Goal: Book appointment/travel/reservation

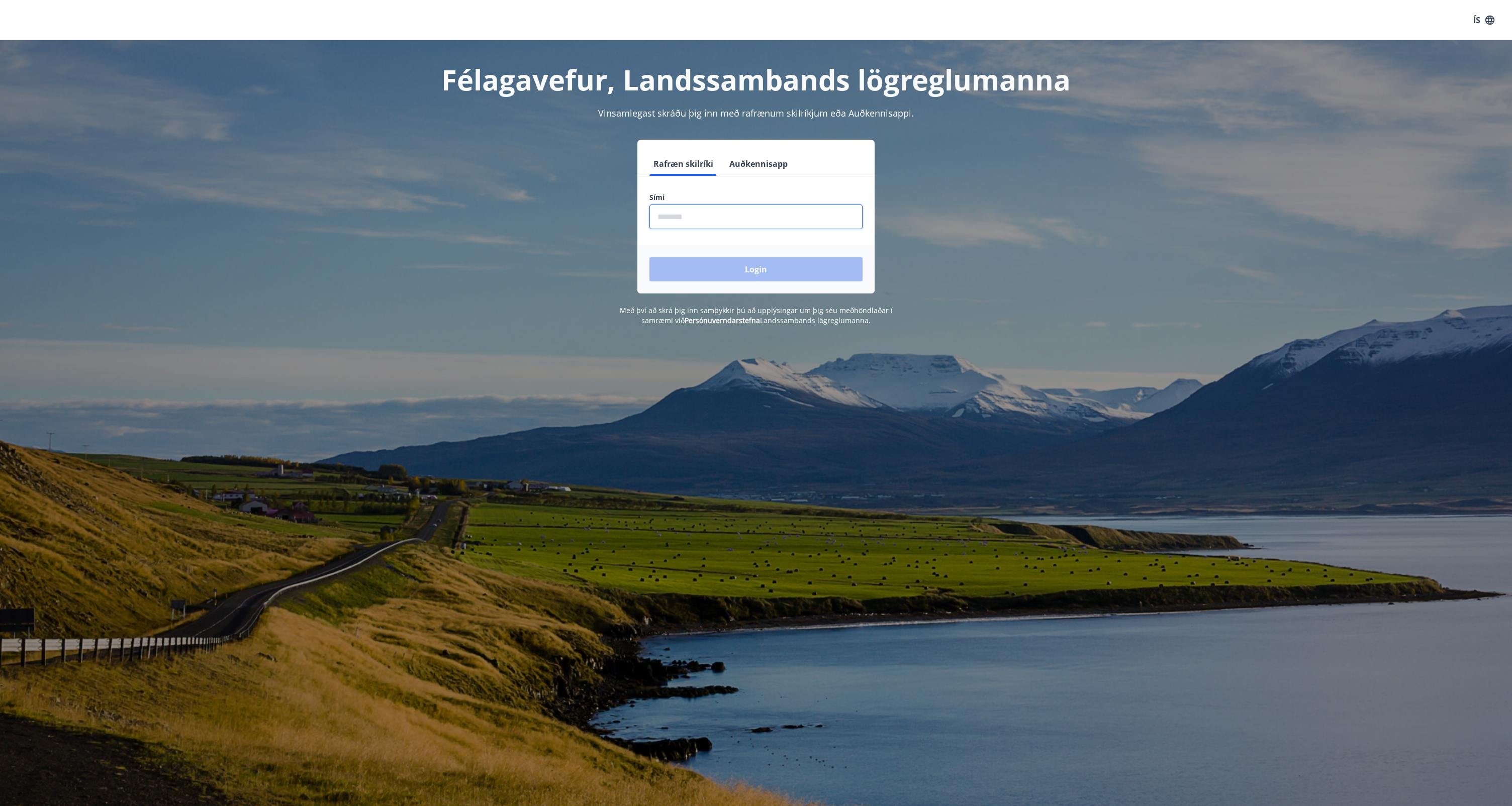
click at [734, 220] on input "phone" at bounding box center [756, 217] width 213 height 25
type input "********"
click at [746, 259] on button "Login" at bounding box center [756, 269] width 213 height 24
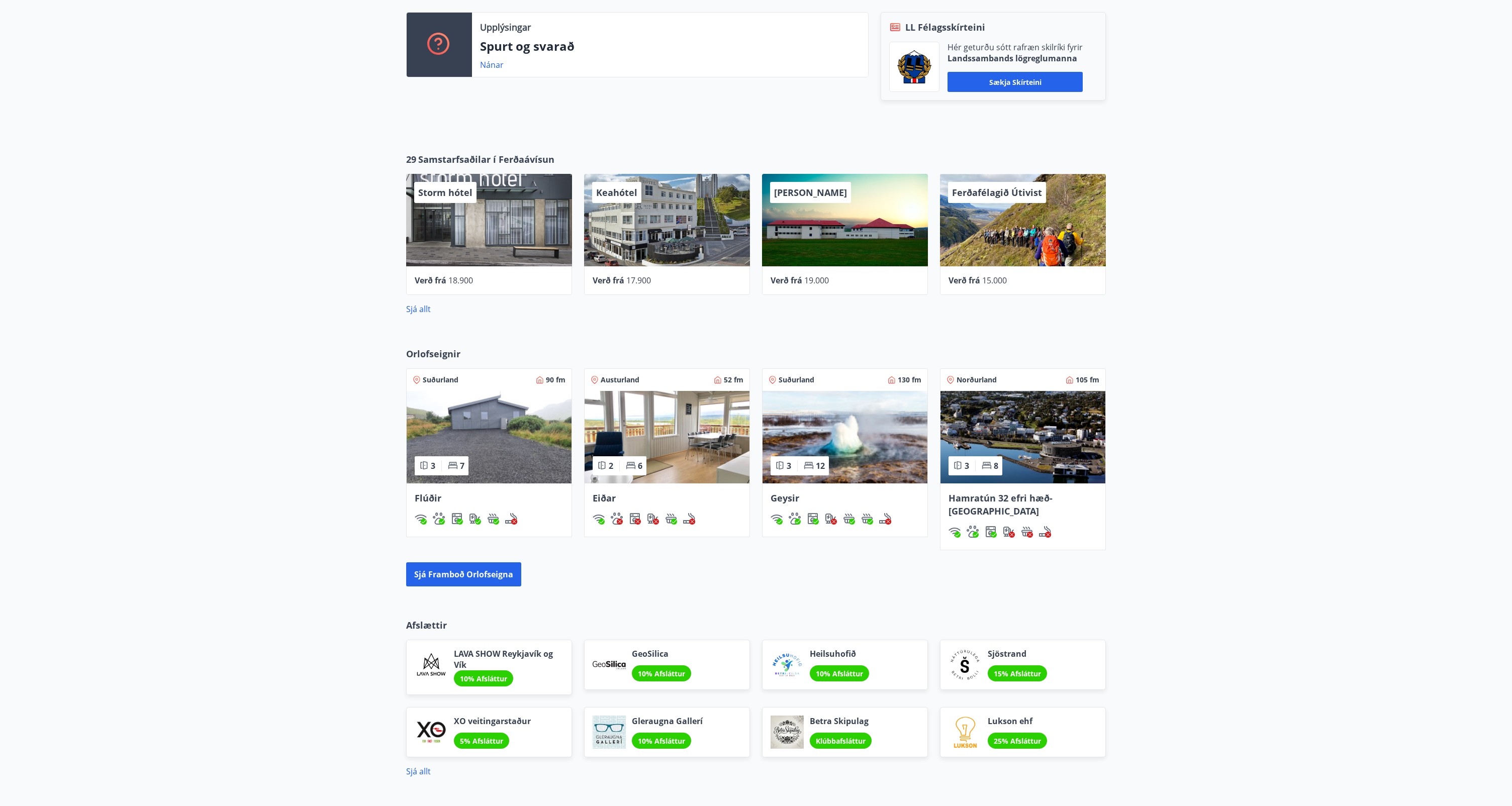
scroll to position [351, 0]
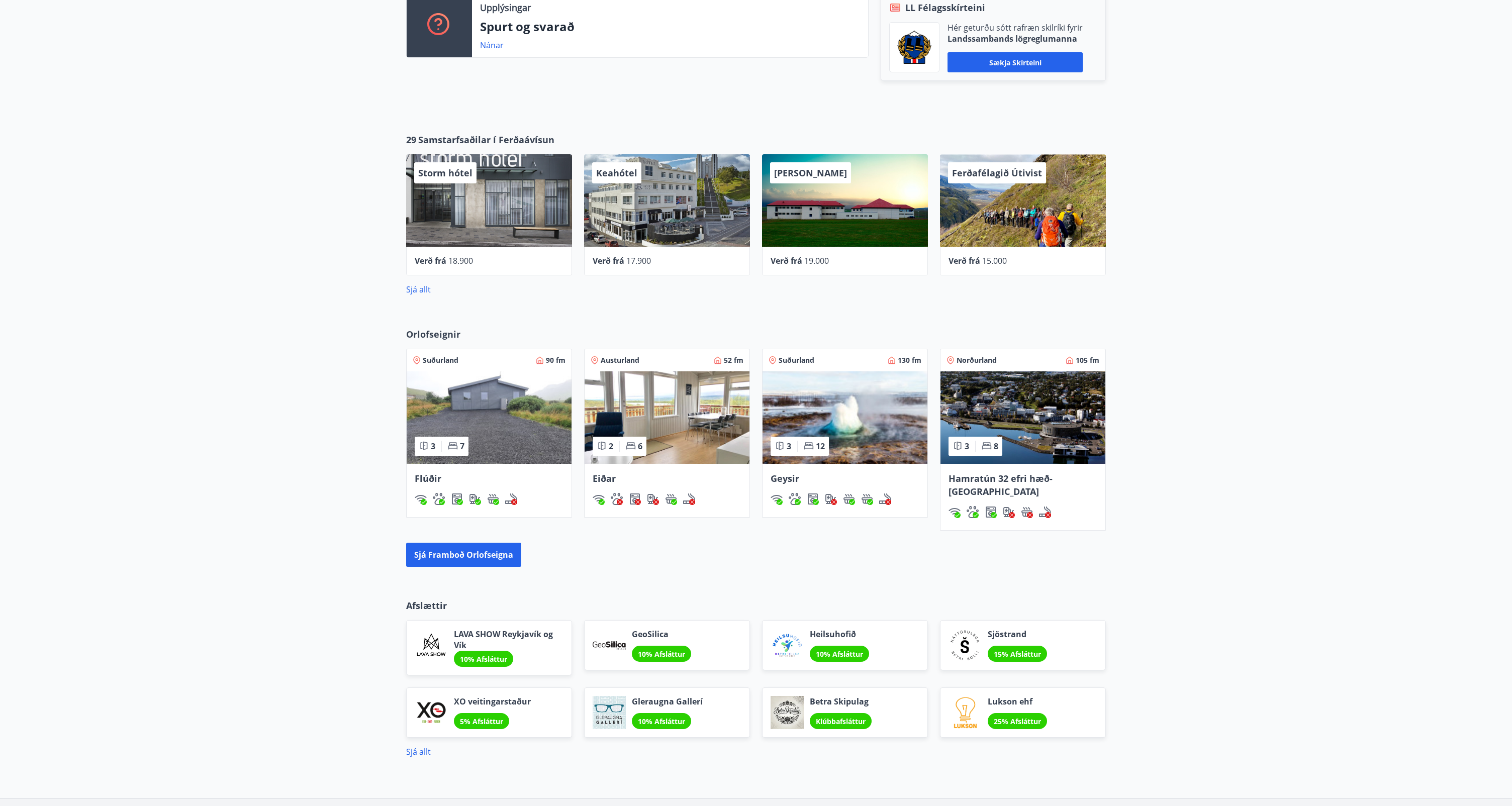
click at [806, 397] on img at bounding box center [845, 417] width 165 height 92
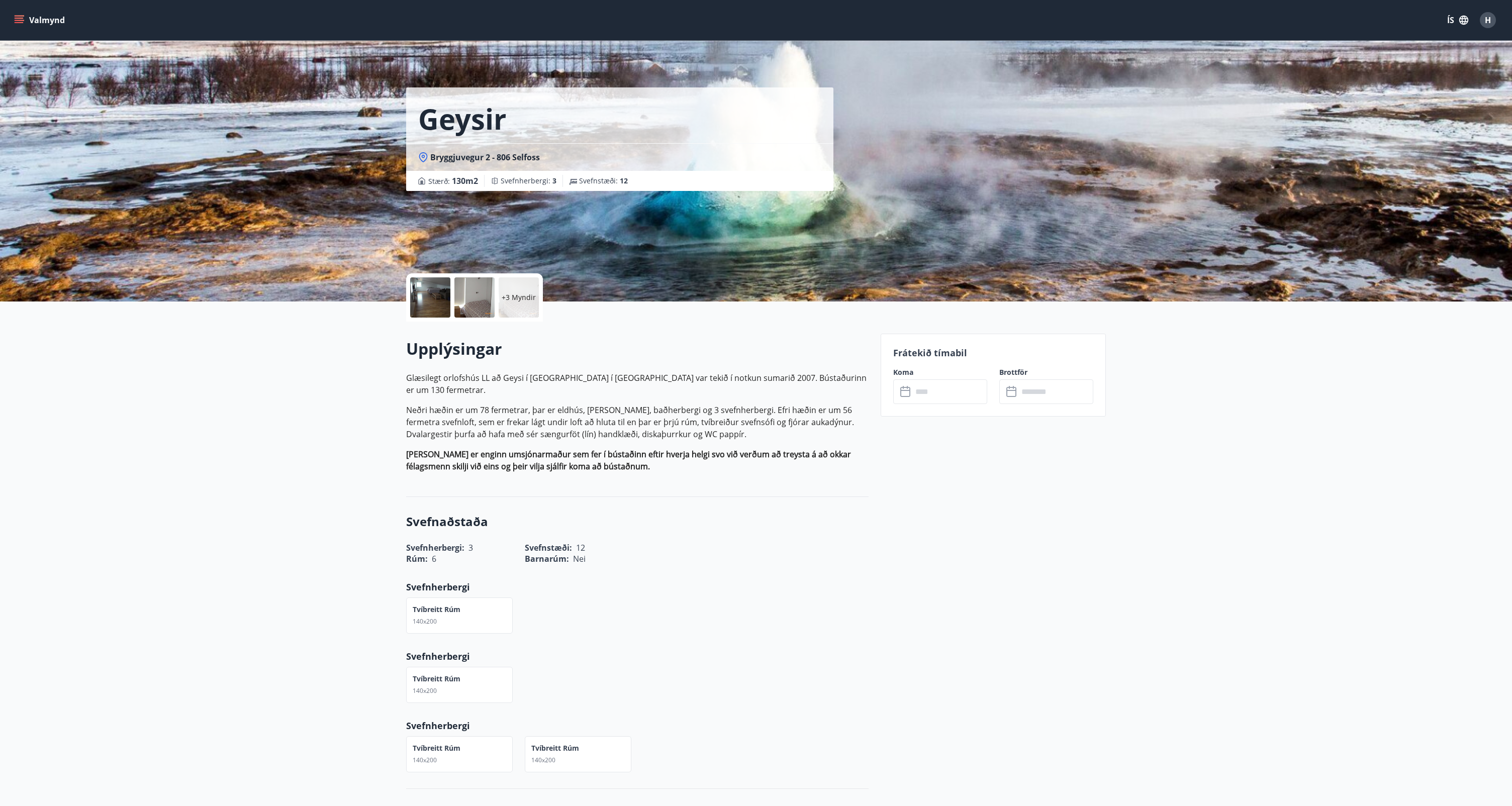
click at [911, 396] on icon at bounding box center [906, 392] width 12 height 12
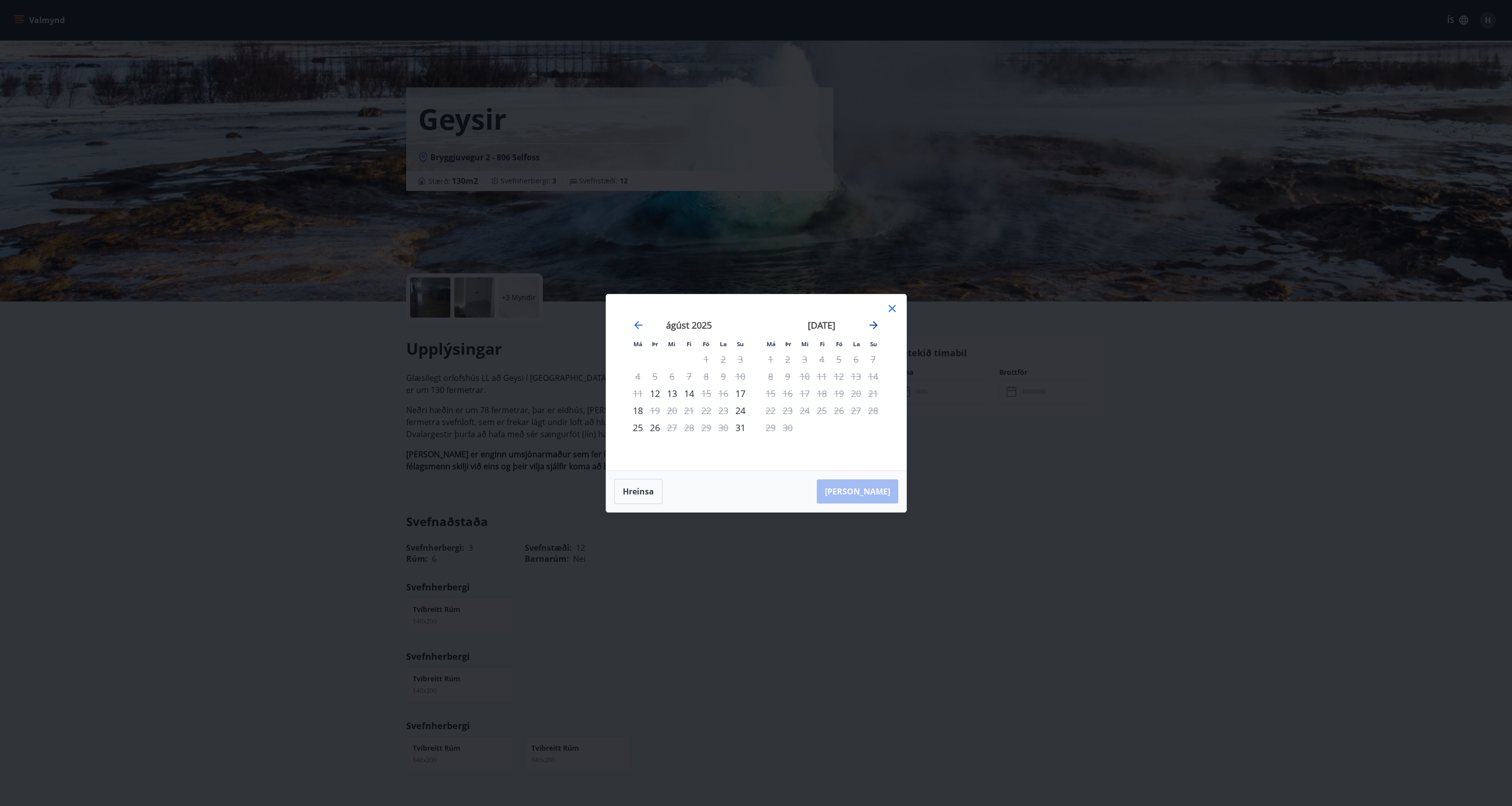
click at [870, 322] on icon "Move forward to switch to the next month." at bounding box center [873, 325] width 12 height 12
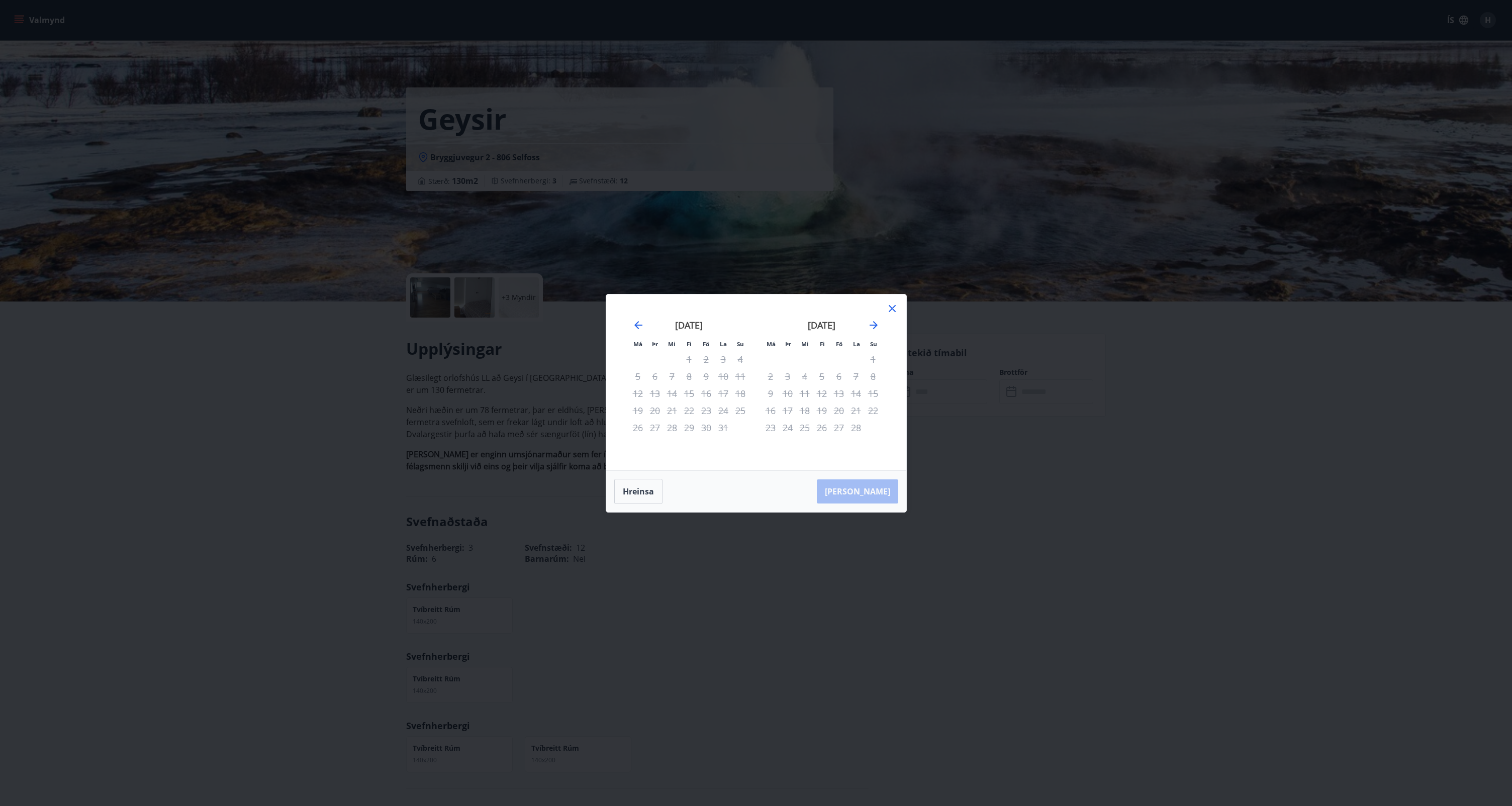
click at [893, 306] on icon at bounding box center [892, 309] width 12 height 12
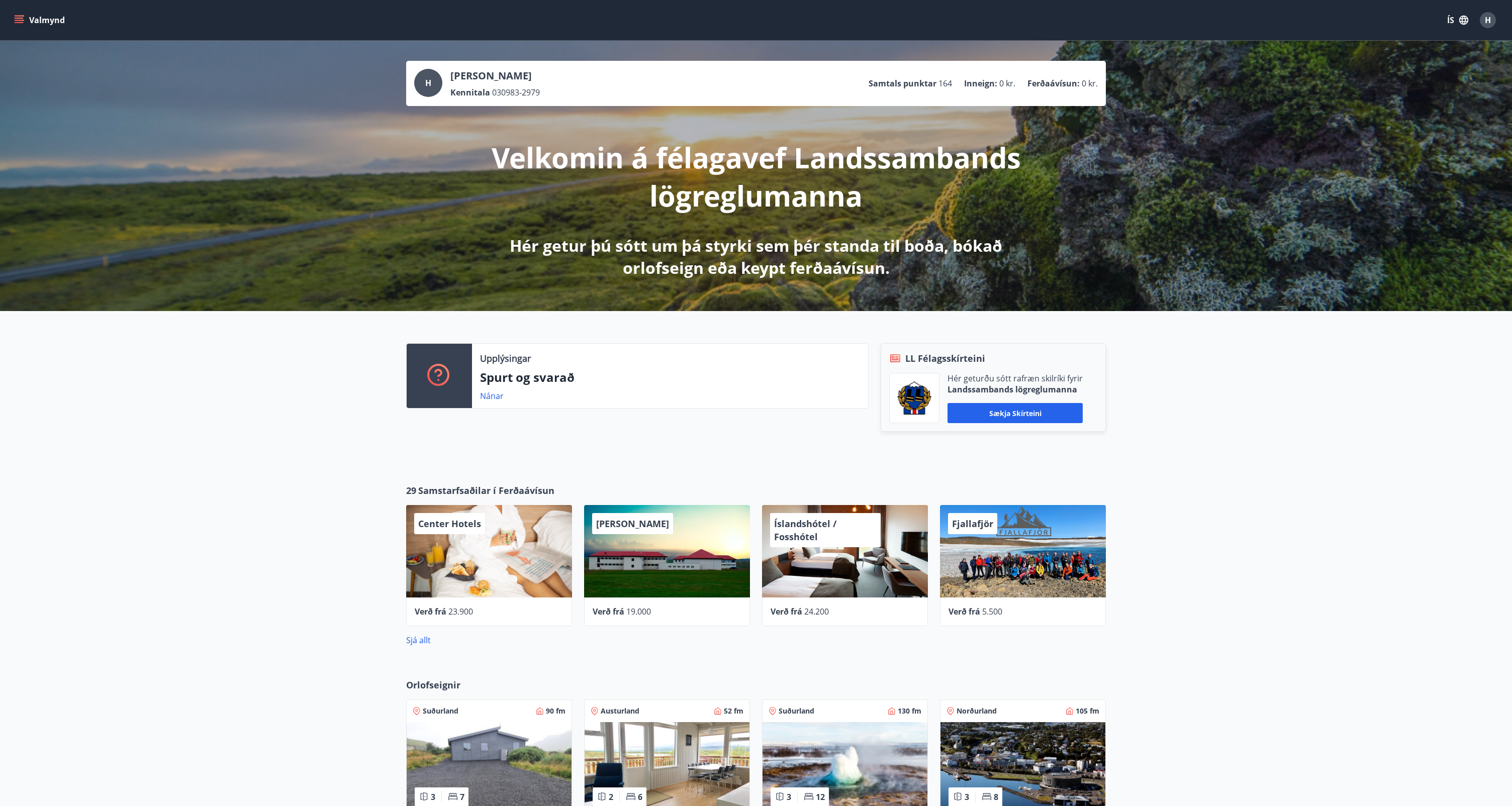
scroll to position [172, 0]
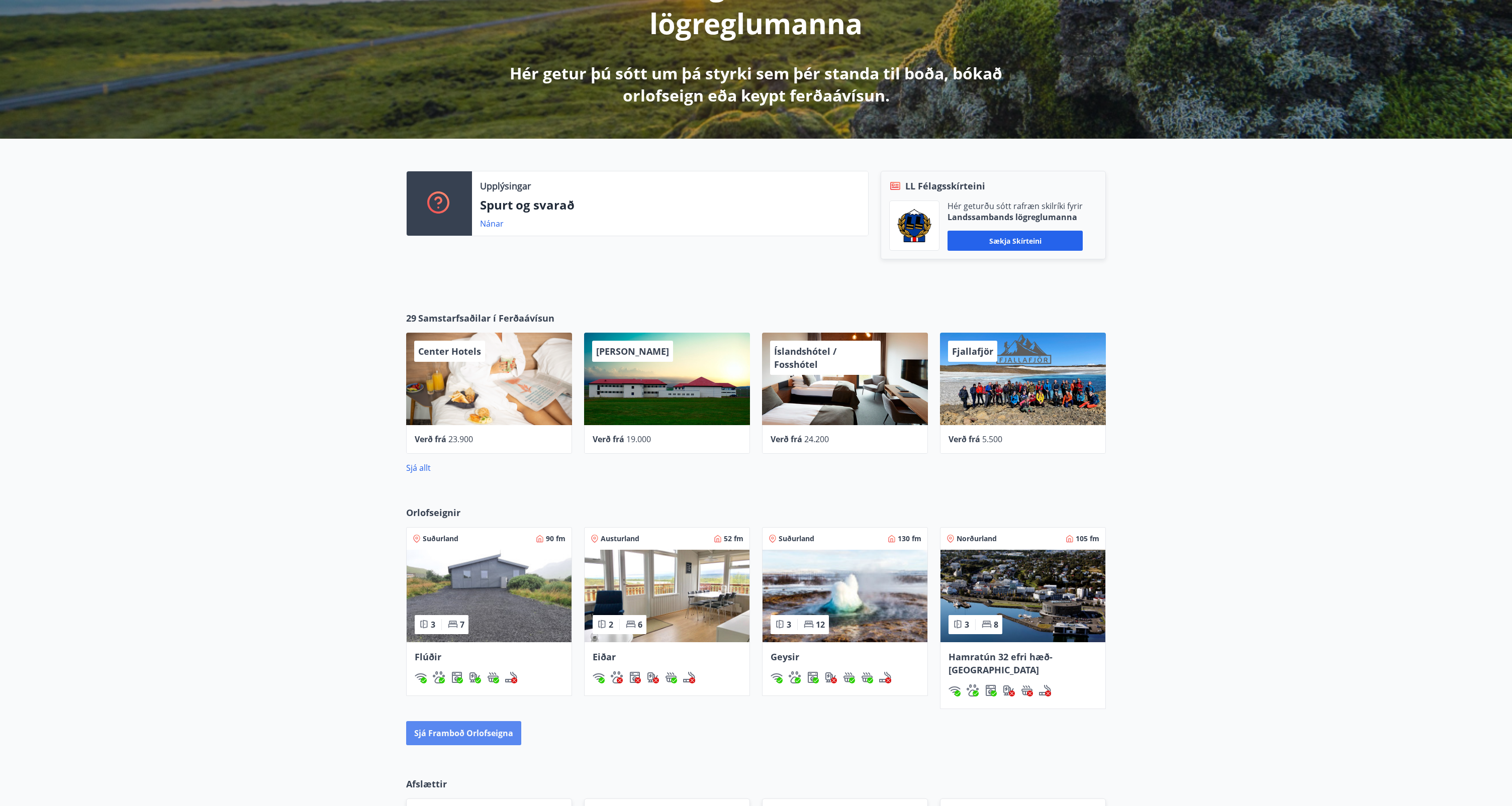
click at [487, 721] on button "Sjá framboð orlofseigna" at bounding box center [464, 733] width 115 height 24
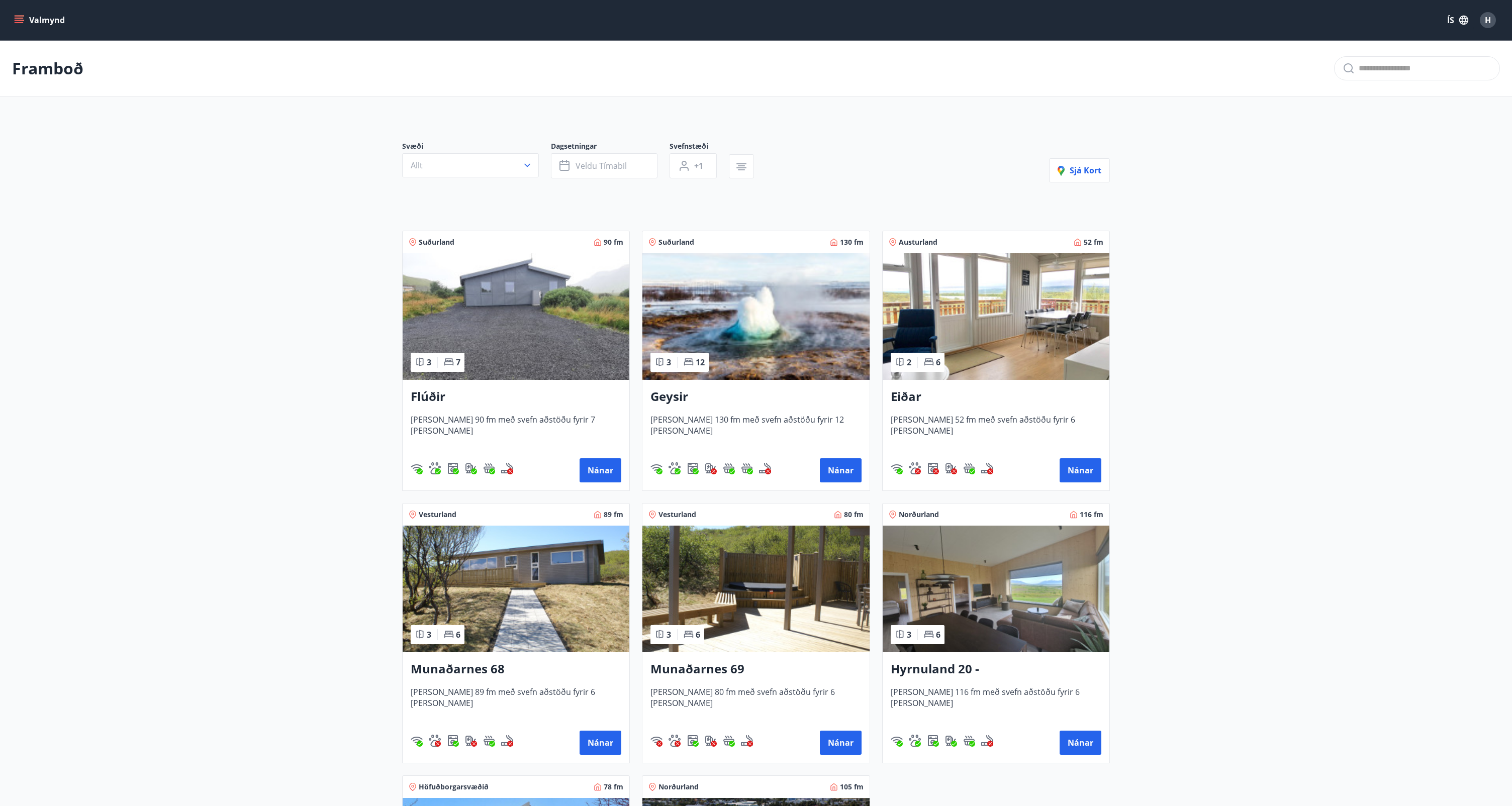
scroll to position [1, 0]
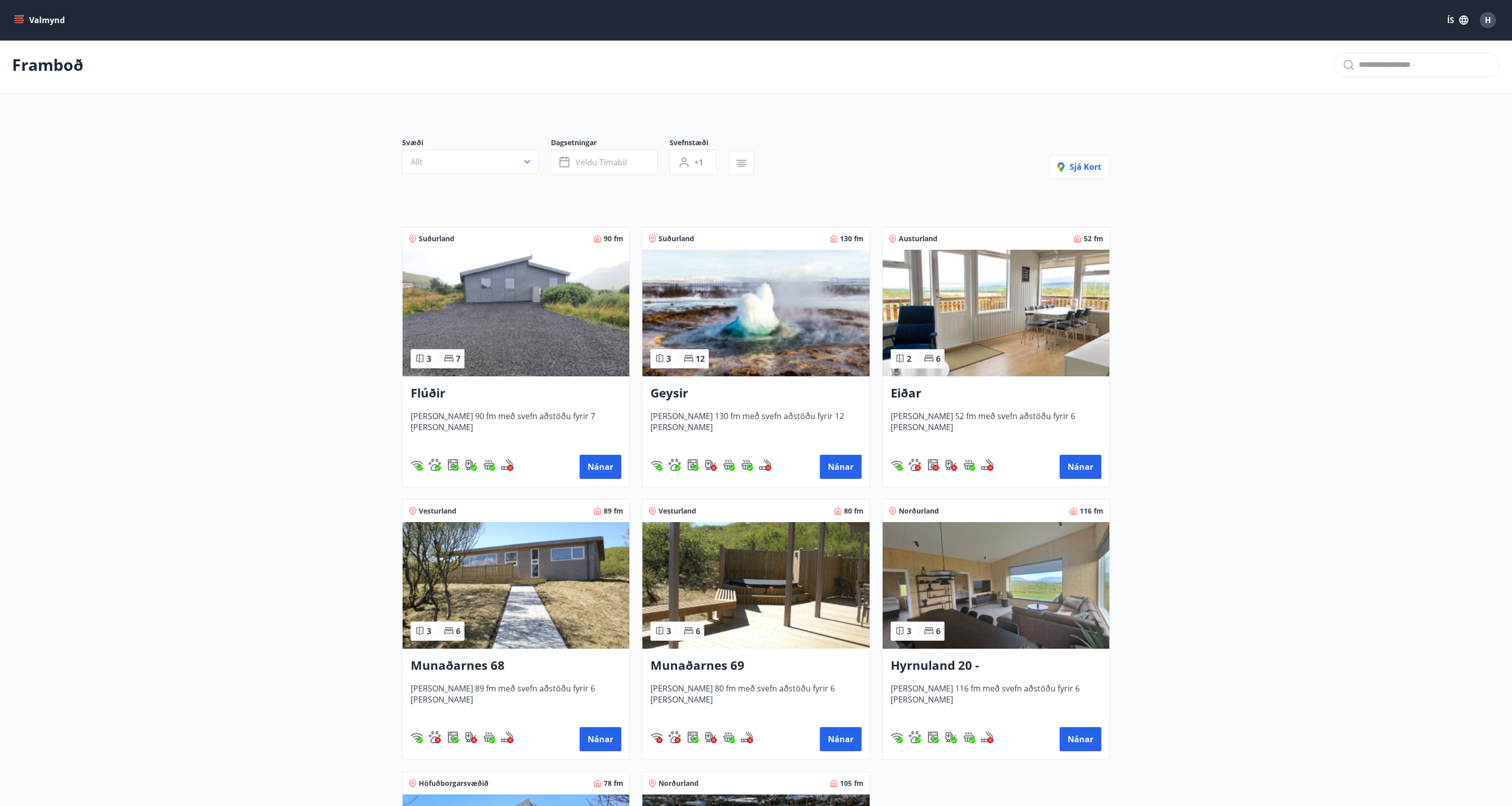
click at [1036, 596] on img at bounding box center [996, 586] width 226 height 127
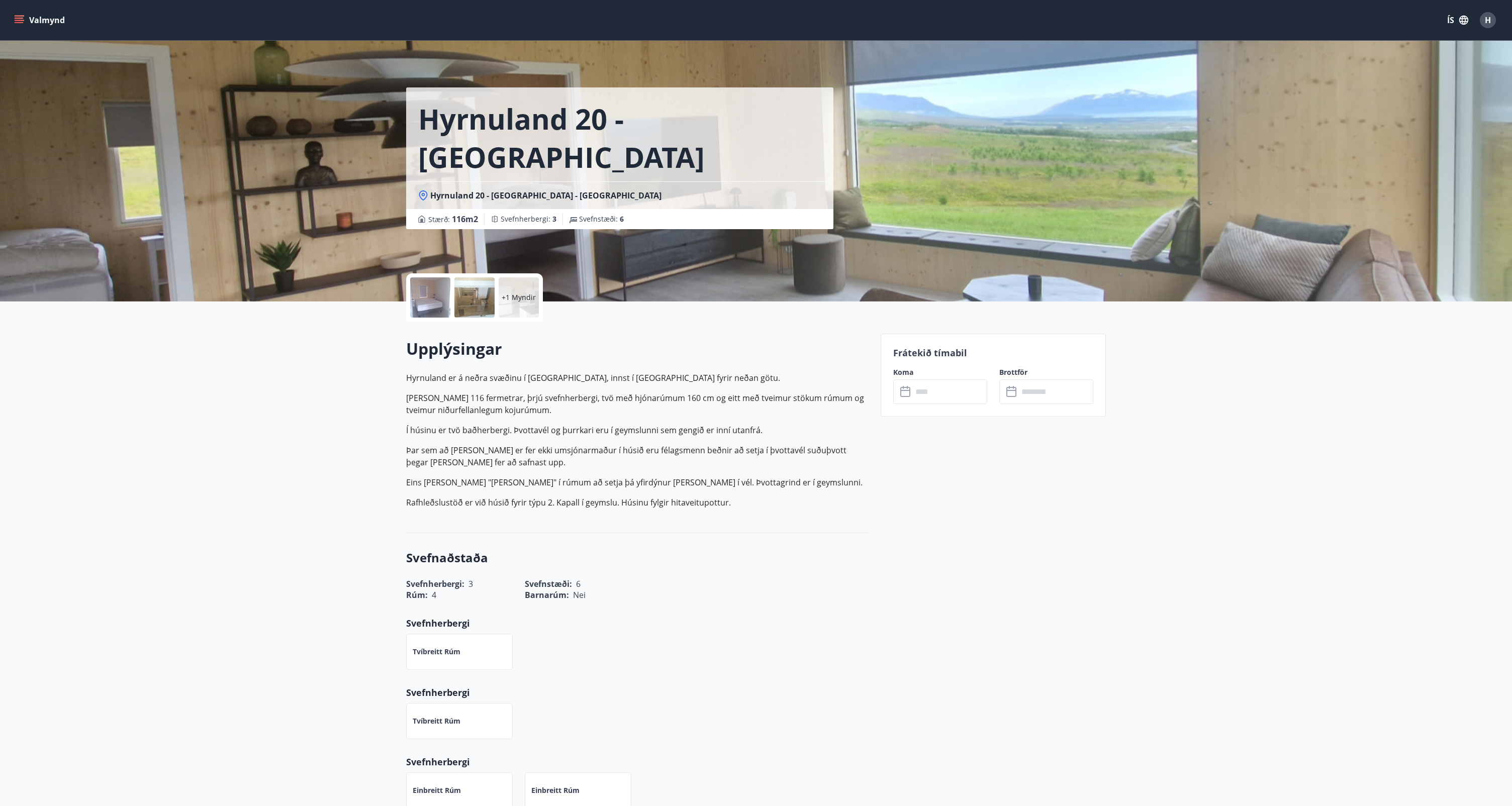
click at [925, 400] on input "text" at bounding box center [950, 391] width 75 height 25
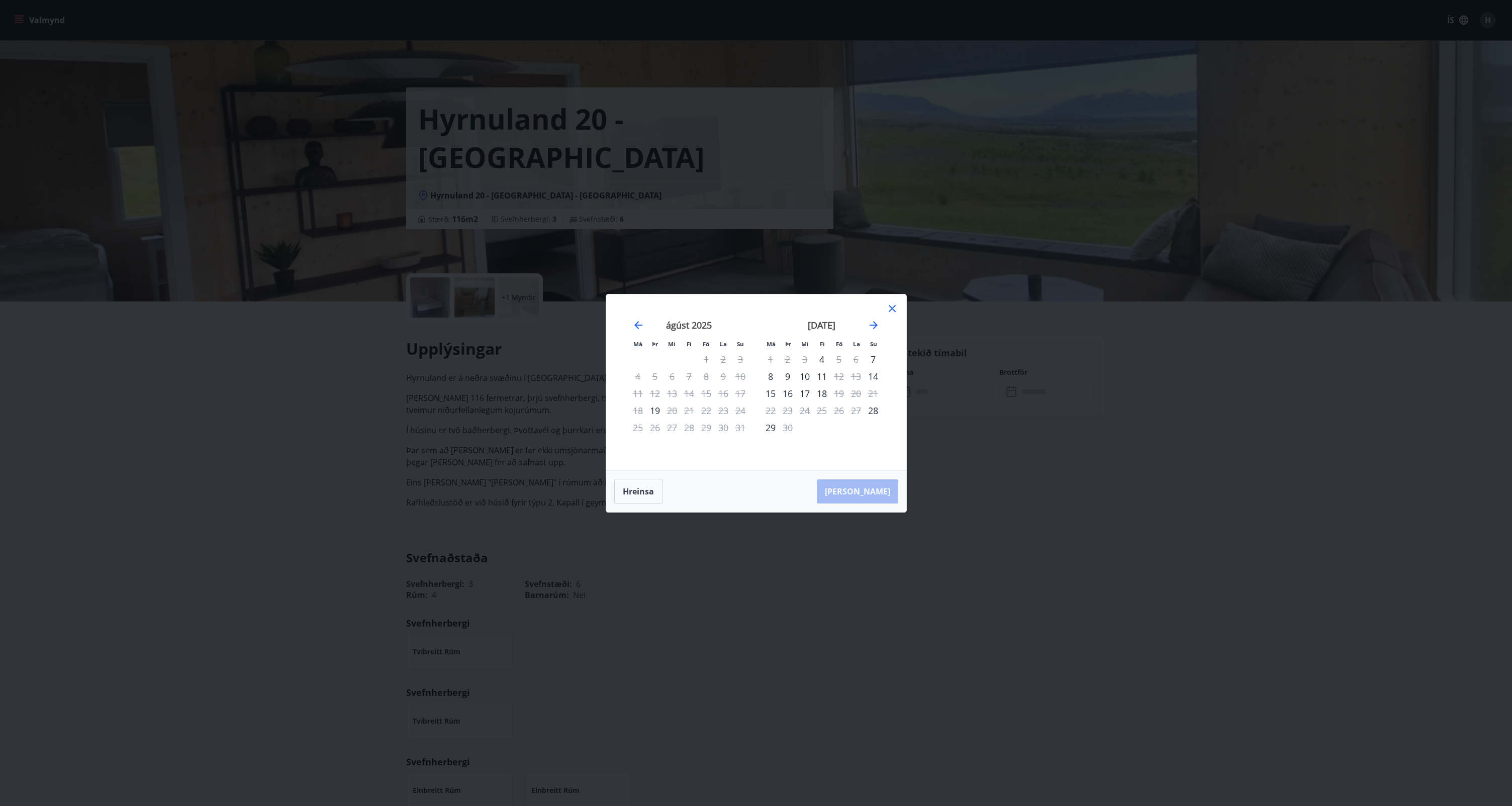
click at [895, 307] on icon at bounding box center [892, 309] width 12 height 12
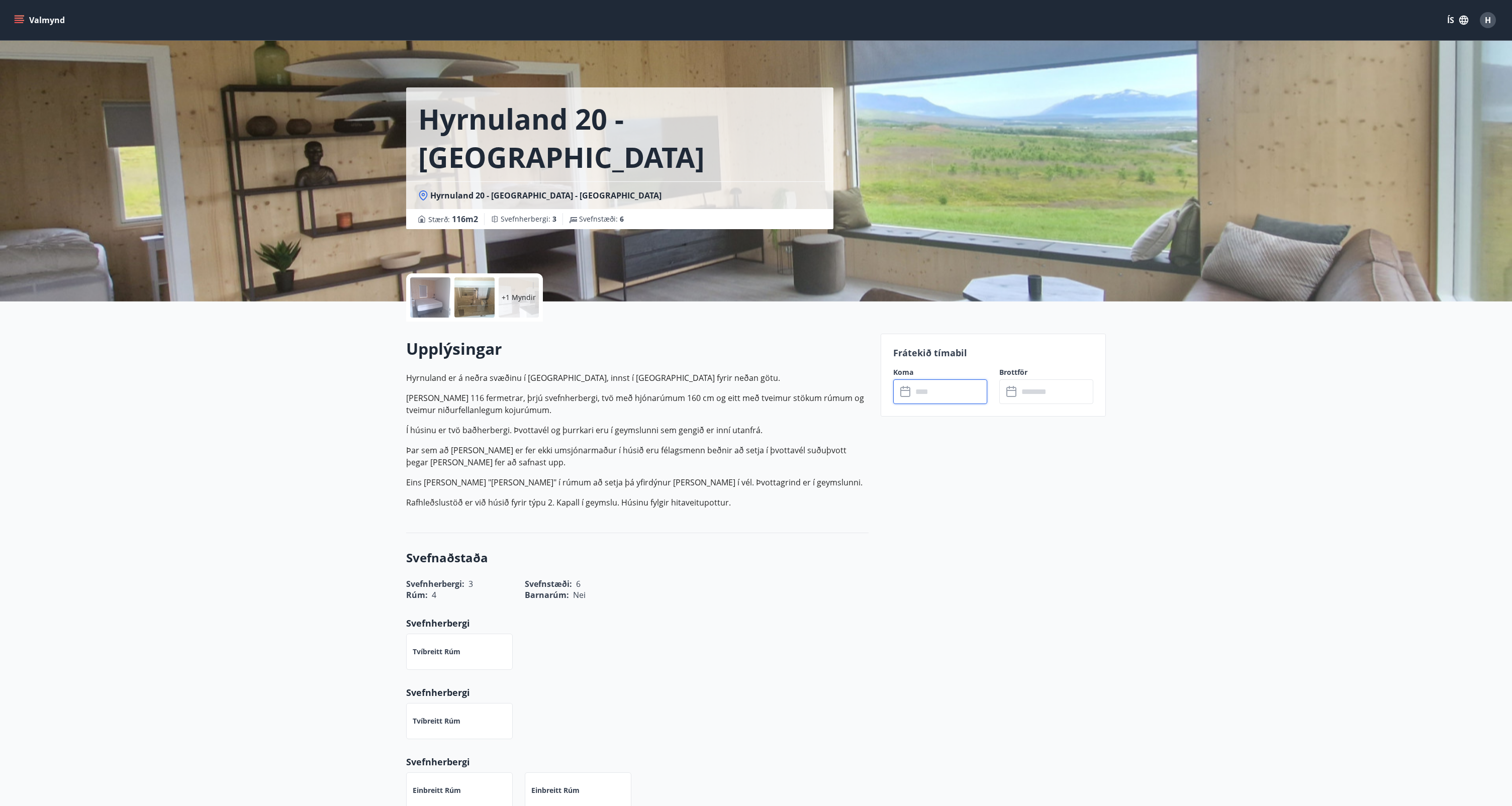
scroll to position [1, 0]
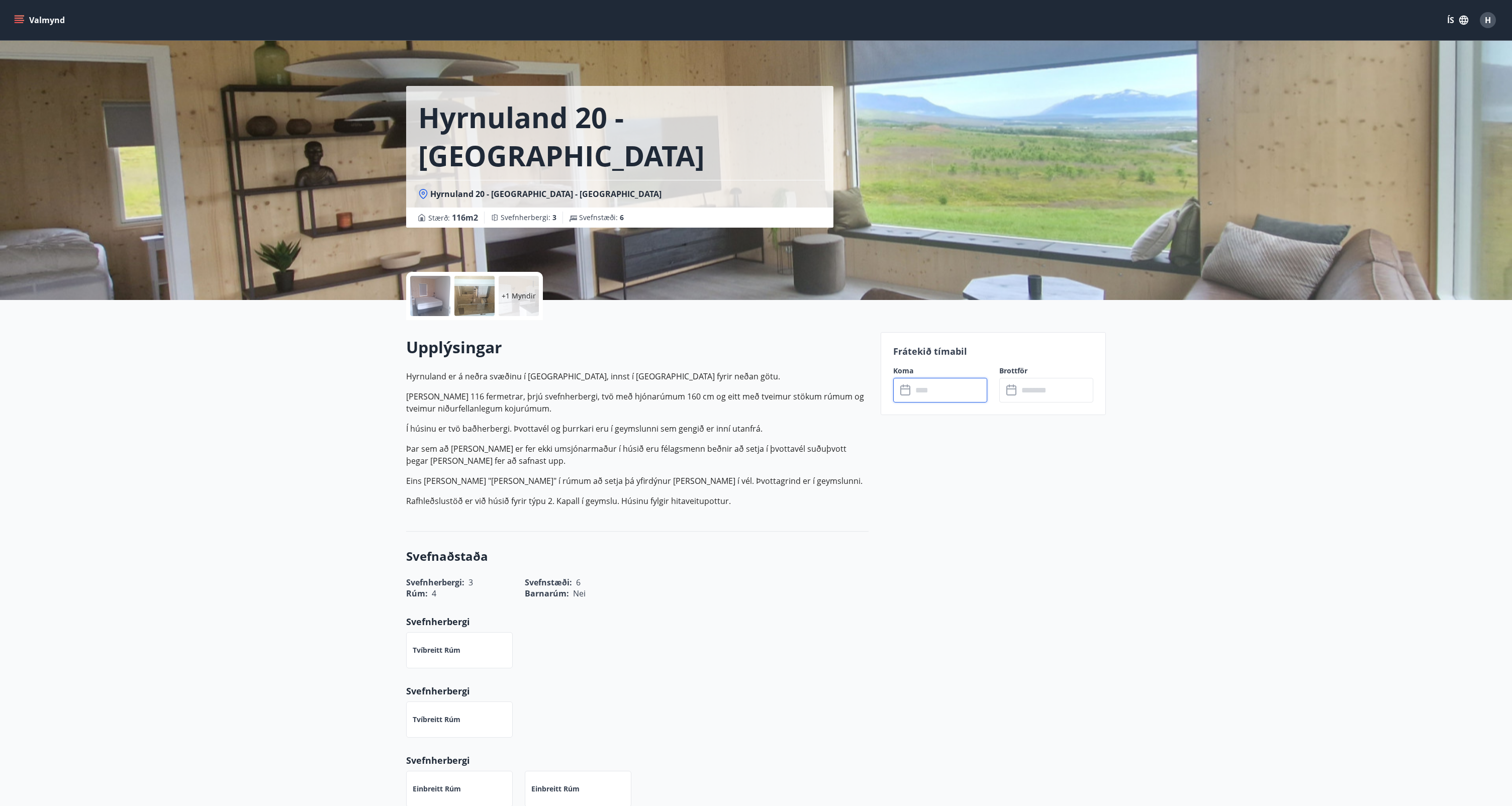
click at [962, 388] on input "text" at bounding box center [950, 390] width 75 height 25
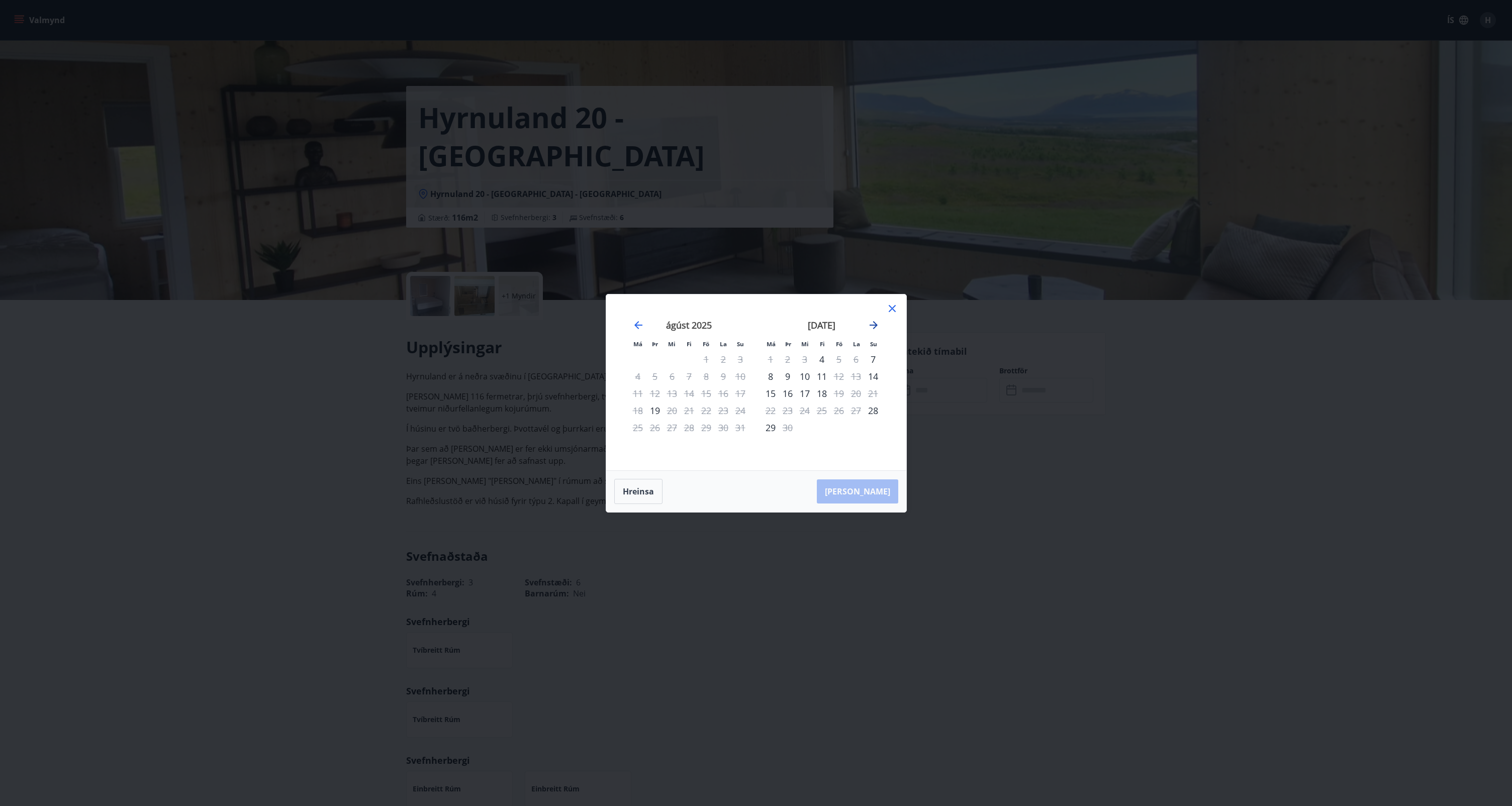
click at [874, 321] on icon "Move forward to switch to the next month." at bounding box center [873, 325] width 12 height 12
click at [878, 321] on icon "Move forward to switch to the next month." at bounding box center [873, 325] width 12 height 12
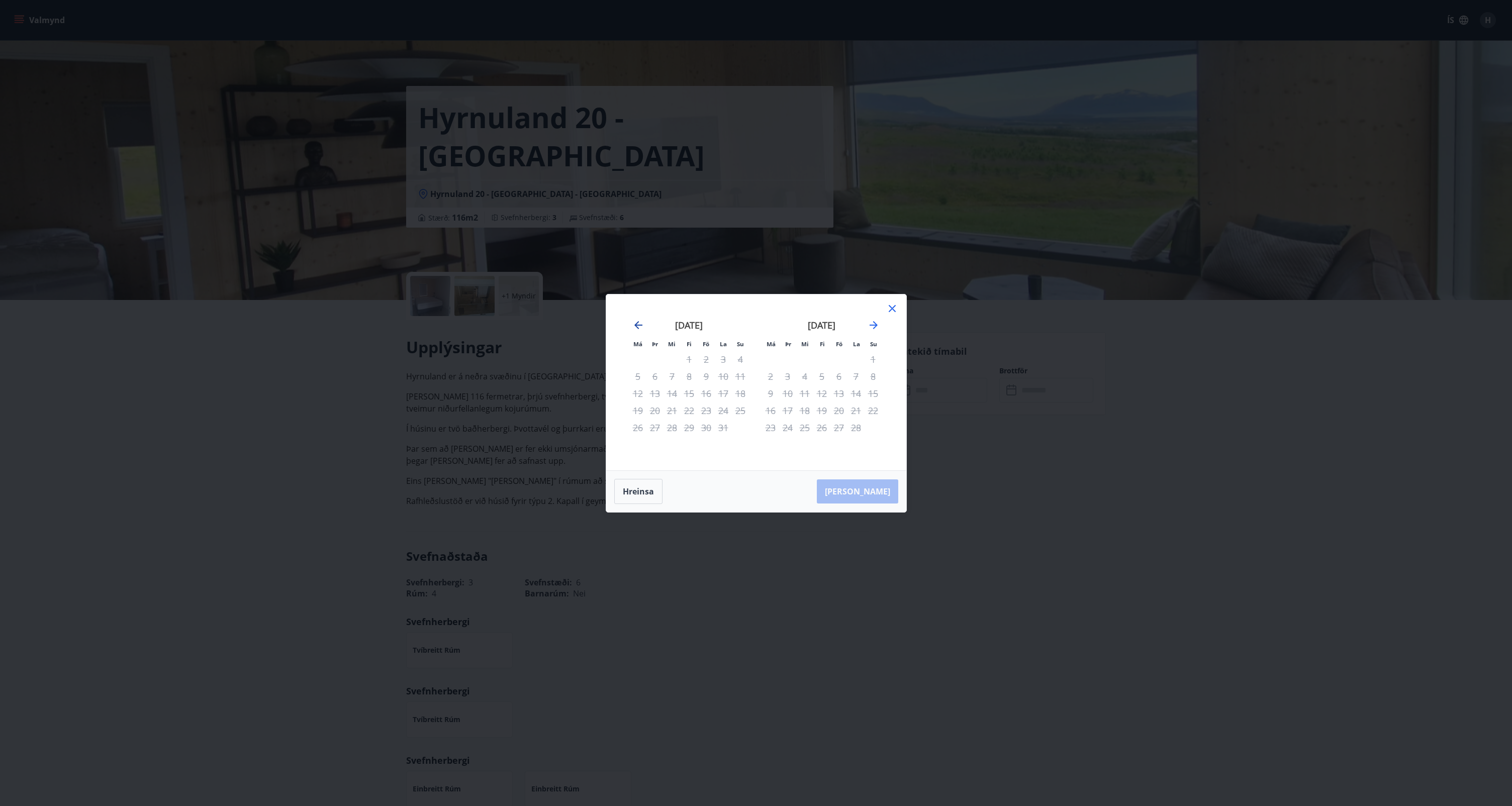
click at [640, 322] on icon "Move backward to switch to the previous month." at bounding box center [638, 325] width 12 height 12
click at [642, 325] on icon "Move backward to switch to the previous month." at bounding box center [638, 325] width 12 height 12
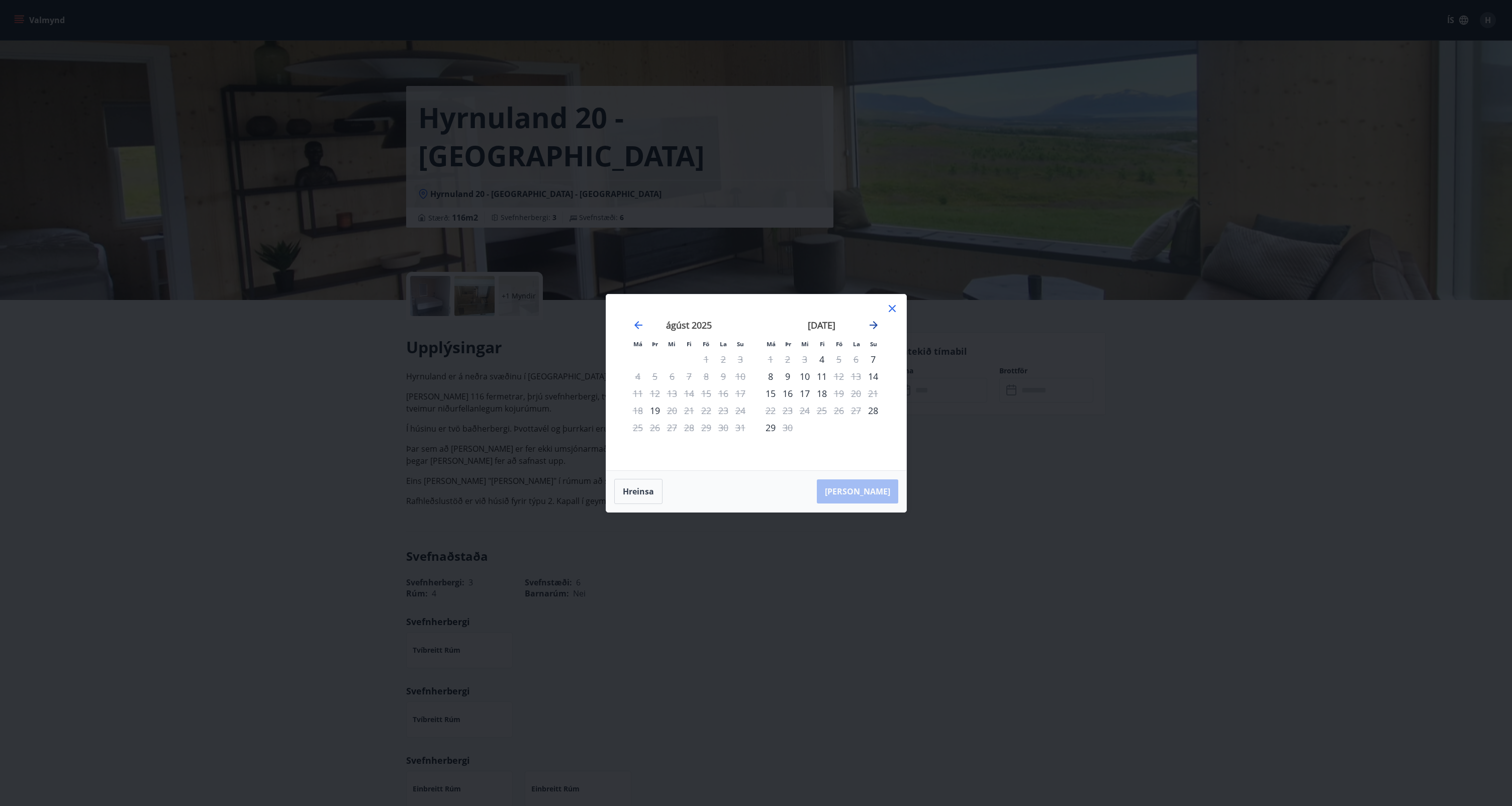
click at [878, 324] on icon "Move forward to switch to the next month." at bounding box center [873, 325] width 12 height 12
click at [879, 322] on icon "Move forward to switch to the next month." at bounding box center [873, 325] width 12 height 12
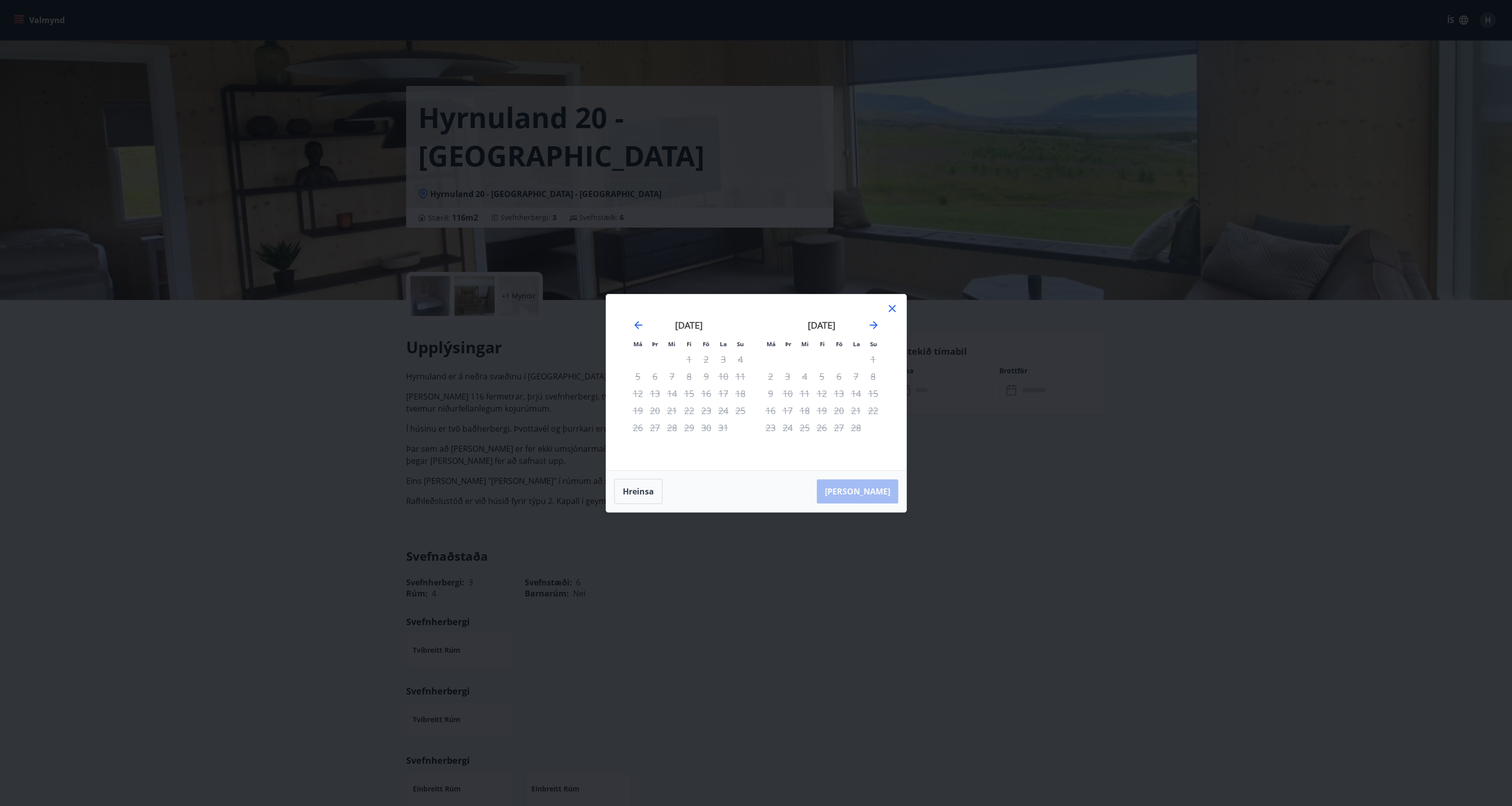
click at [879, 322] on div "febrúar 2026" at bounding box center [822, 328] width 120 height 44
click at [902, 306] on div "Má Þr Mi Fi Fö La Su Má Þr Mi Fi Fö La Su desember 2025 1 2 3 4 5 6 7 8 9 10 11…" at bounding box center [756, 382] width 300 height 176
click at [897, 309] on icon at bounding box center [892, 309] width 12 height 12
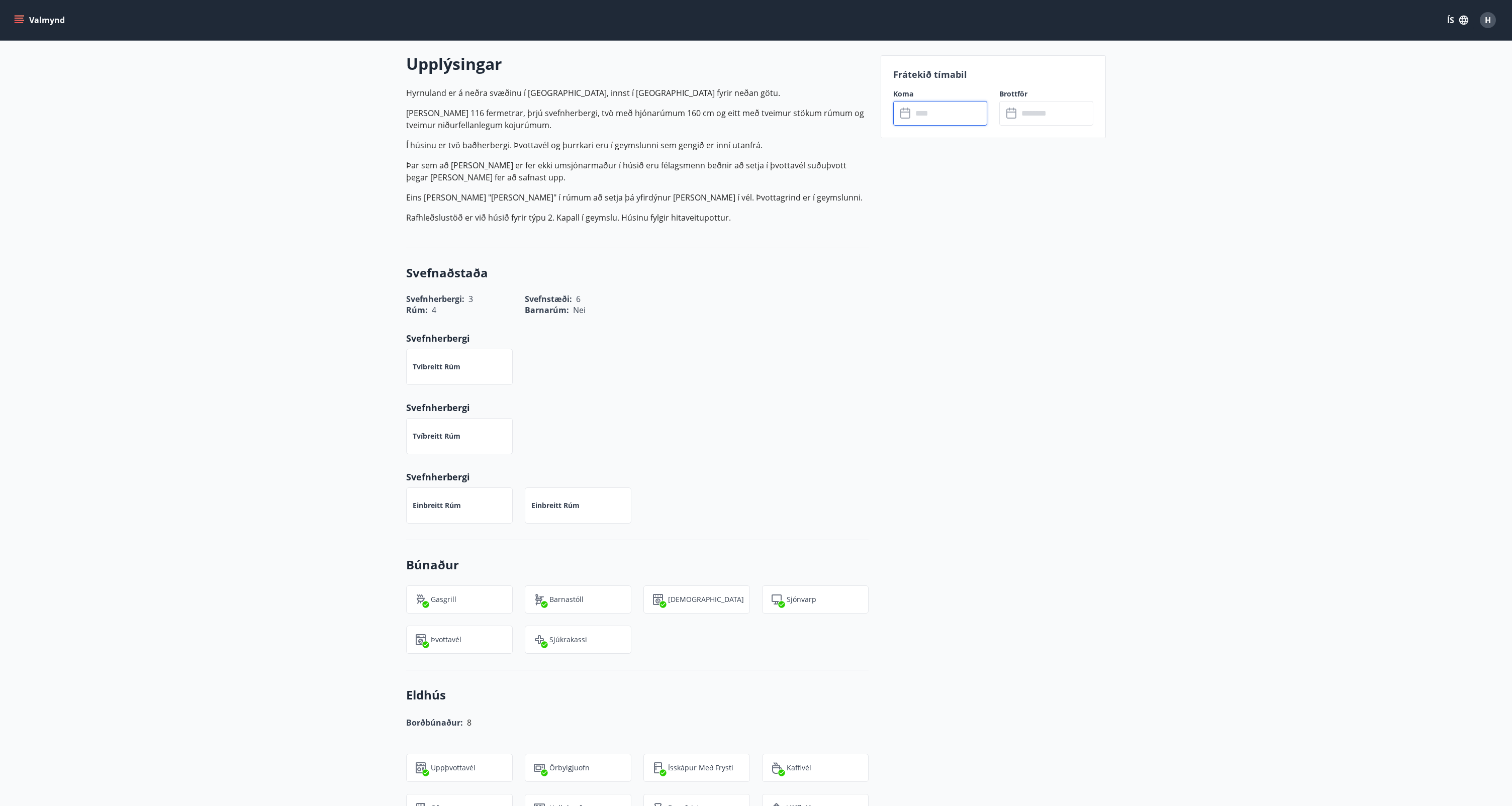
scroll to position [0, 0]
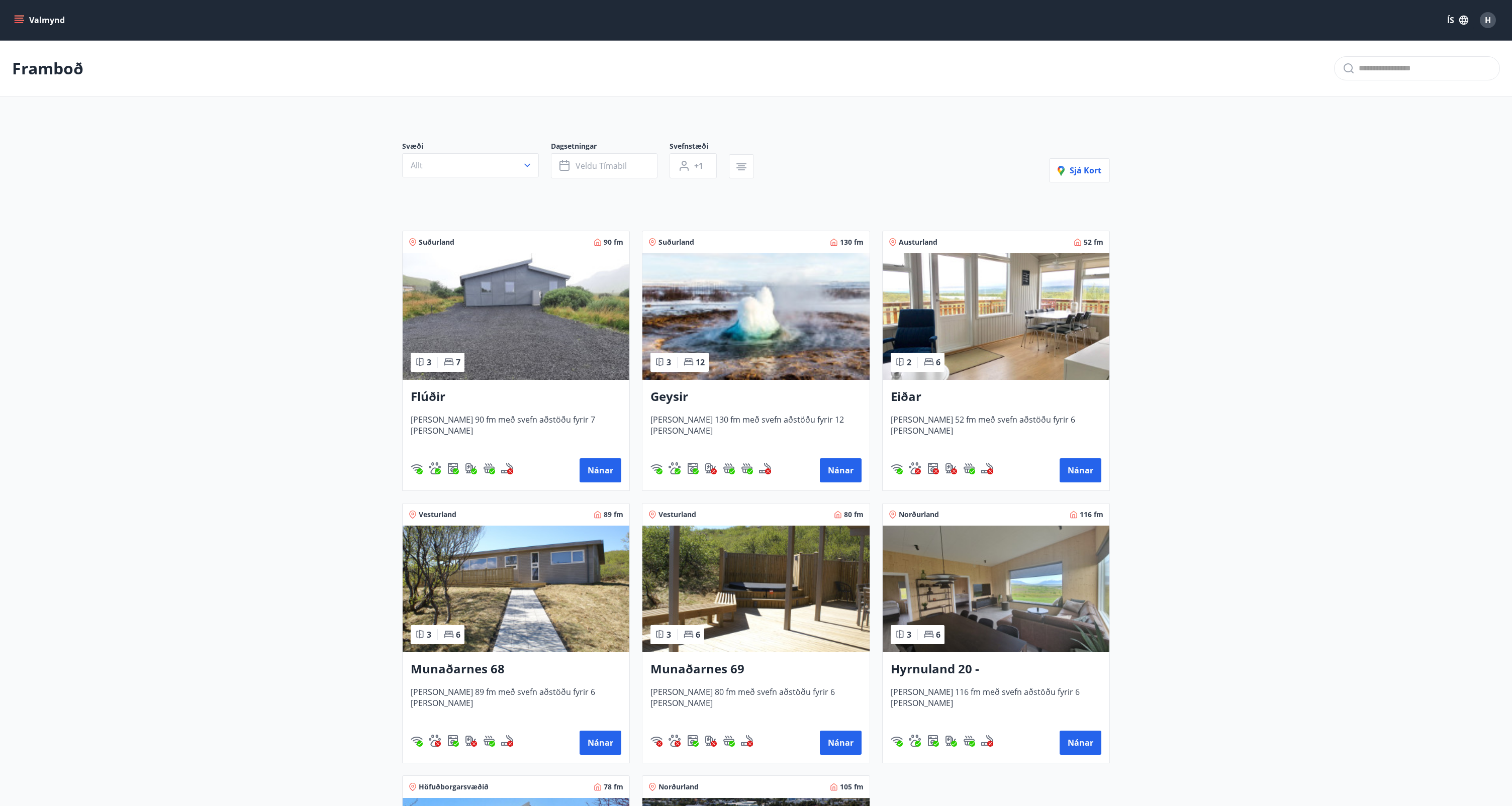
click at [22, 19] on icon "menu" at bounding box center [19, 19] width 10 height 10
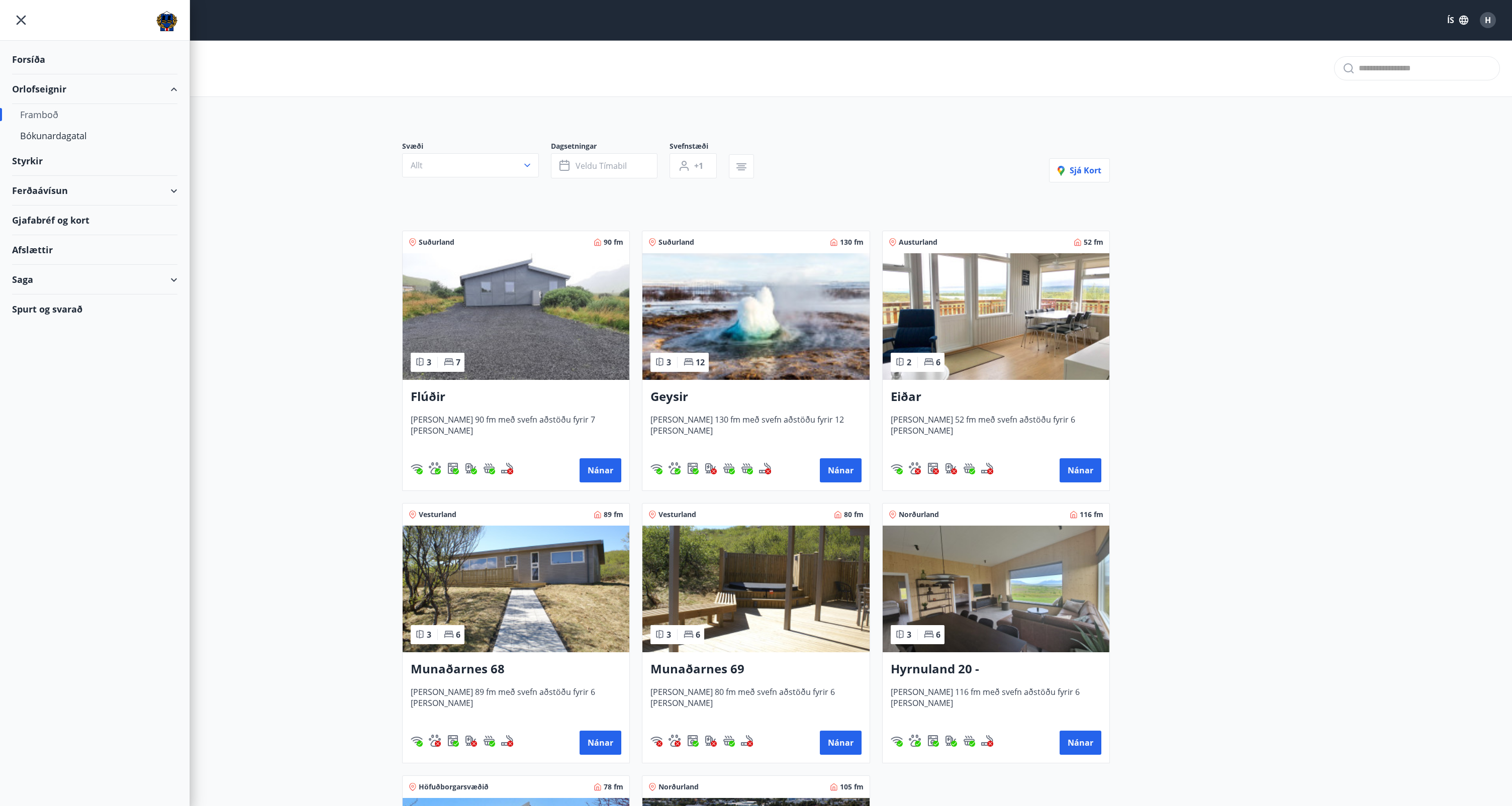
click at [42, 222] on div "Gjafabréf og kort" at bounding box center [94, 220] width 166 height 30
